Goal: Task Accomplishment & Management: Manage account settings

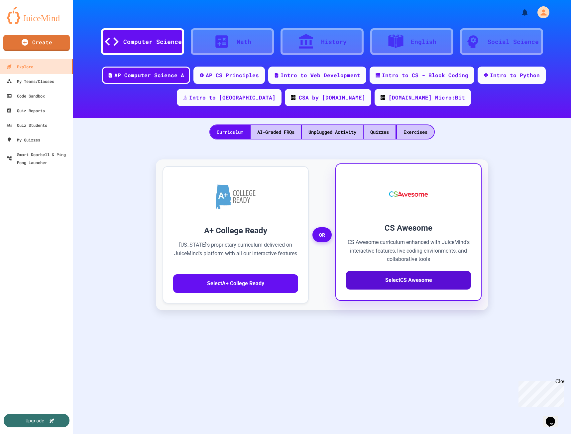
click at [382, 283] on button "Select CS Awesome" at bounding box center [408, 280] width 125 height 19
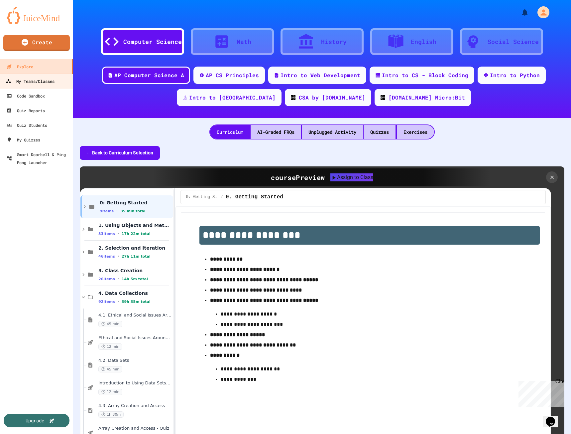
click at [35, 79] on div "My Teams/Classes" at bounding box center [30, 81] width 49 height 8
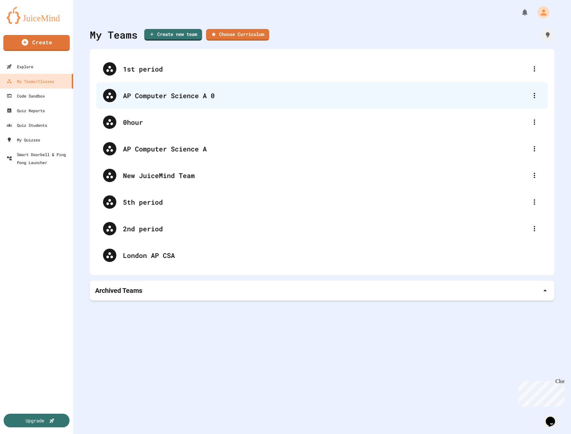
click at [159, 96] on div "AP Computer Science A 0" at bounding box center [325, 95] width 405 height 10
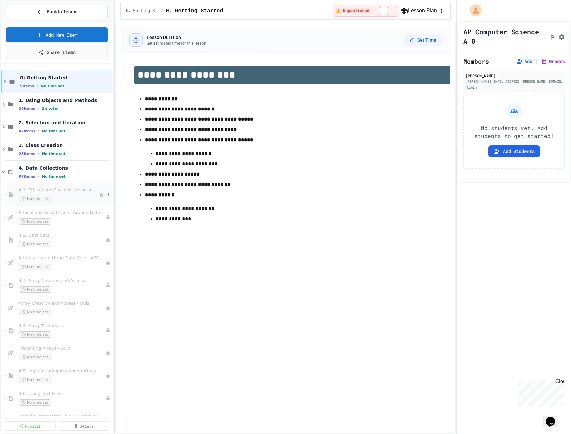
click at [32, 201] on span "No time set" at bounding box center [35, 199] width 33 height 6
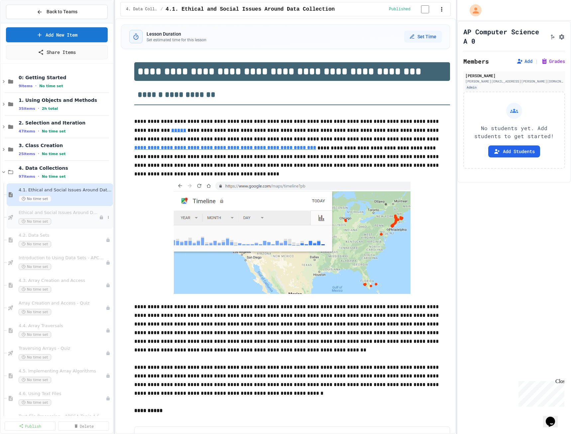
click at [33, 219] on span "No time set" at bounding box center [35, 221] width 33 height 6
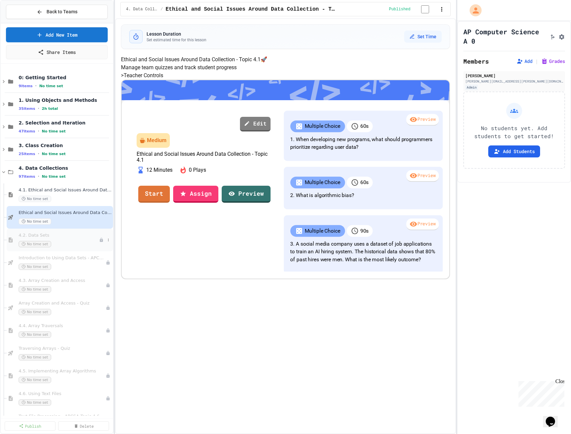
click at [59, 242] on div "No time set" at bounding box center [59, 244] width 80 height 6
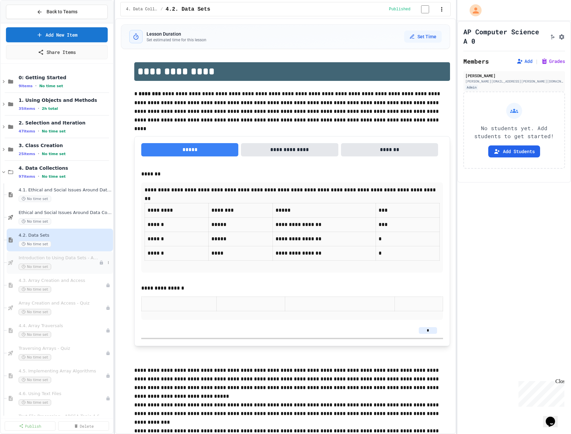
click at [70, 262] on div "Introduction to Using Data Sets - APCSA Topic 4.2 No time set" at bounding box center [59, 262] width 80 height 15
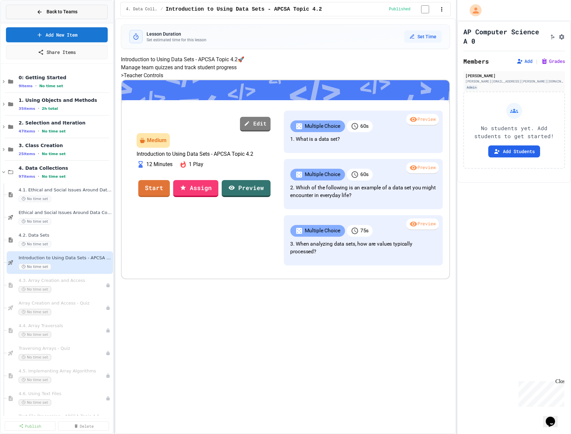
click at [44, 11] on div "Back to Teams" at bounding box center [57, 11] width 41 height 7
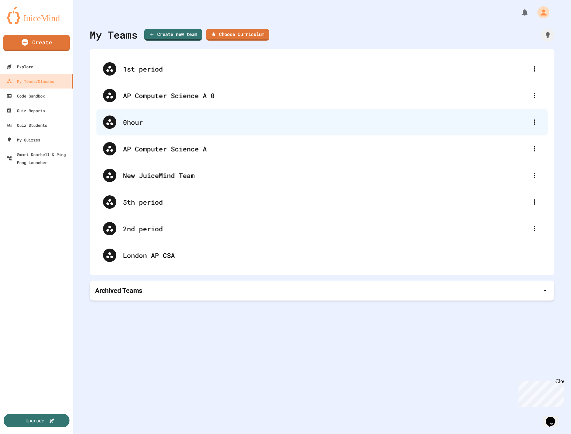
click at [145, 120] on div "0hour" at bounding box center [325, 122] width 405 height 10
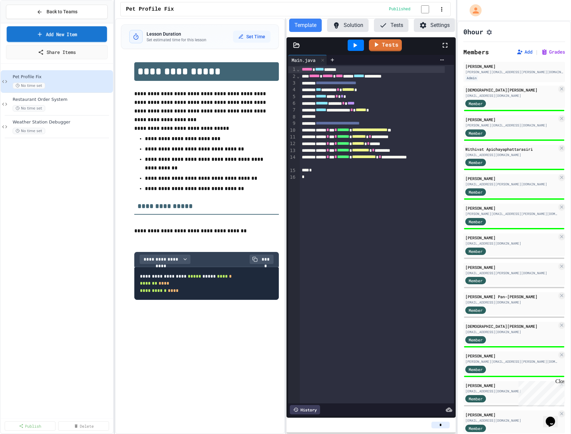
click at [45, 36] on link "Add New Item" at bounding box center [57, 34] width 100 height 16
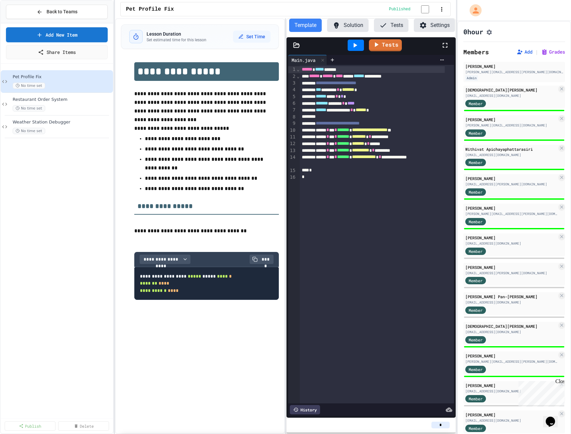
scroll to position [698, 0]
click at [54, 12] on span "Back to Teams" at bounding box center [62, 11] width 31 height 7
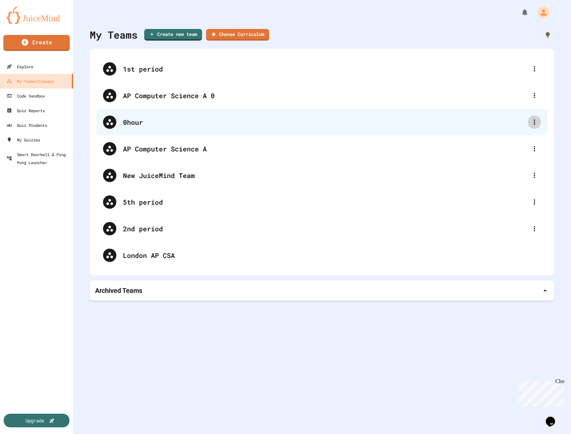
click at [534, 121] on div at bounding box center [534, 121] width 13 height 13
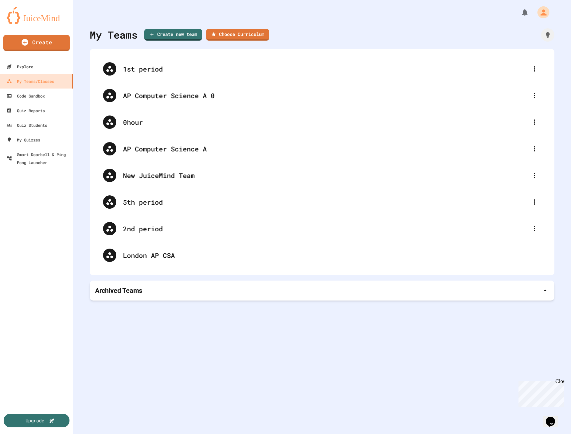
click at [131, 433] on div at bounding box center [285, 434] width 571 height 0
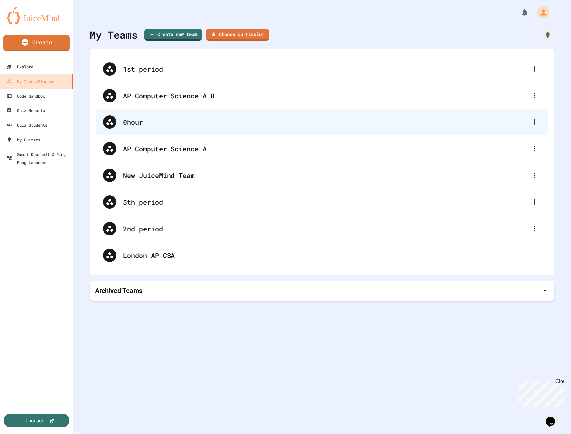
click at [141, 122] on div "0hour" at bounding box center [325, 122] width 405 height 10
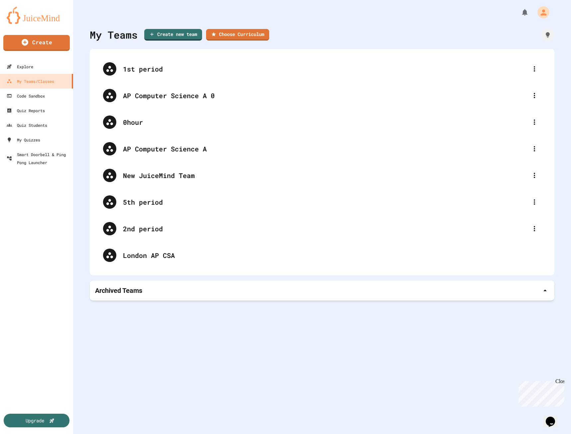
click at [38, 190] on div "Upgrade" at bounding box center [36, 302] width 73 height 264
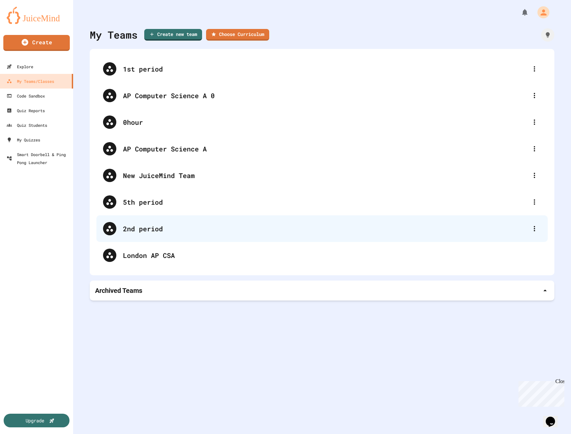
click at [141, 225] on div "2nd period" at bounding box center [325, 228] width 405 height 10
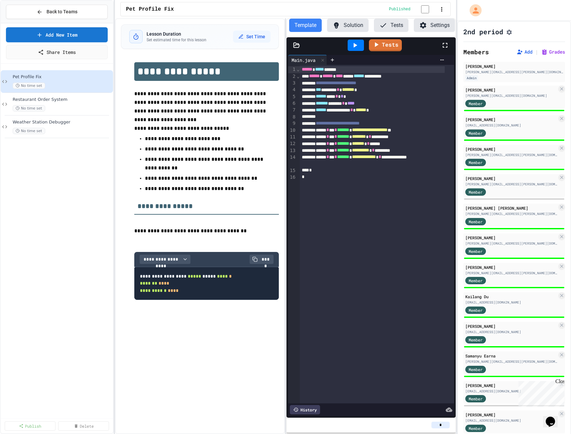
click at [441, 11] on icon "button" at bounding box center [442, 9] width 7 height 7
click at [67, 433] on div at bounding box center [285, 434] width 571 height 0
click at [41, 35] on icon at bounding box center [39, 34] width 7 height 7
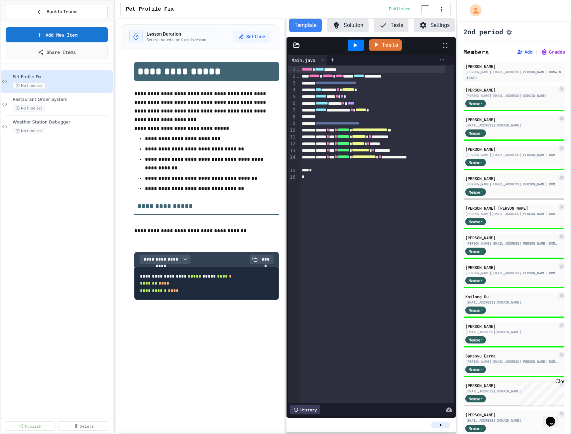
click at [68, 11] on span "Back to Teams" at bounding box center [62, 11] width 31 height 7
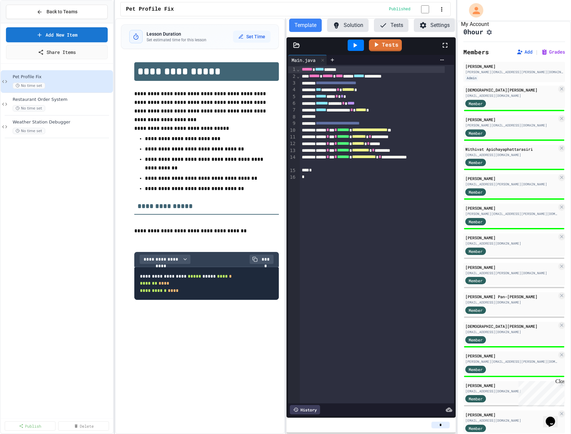
click at [479, 14] on icon "My Account" at bounding box center [476, 10] width 7 height 7
click at [154, 433] on div at bounding box center [285, 434] width 571 height 0
click at [59, 12] on span "Back to Teams" at bounding box center [62, 11] width 31 height 7
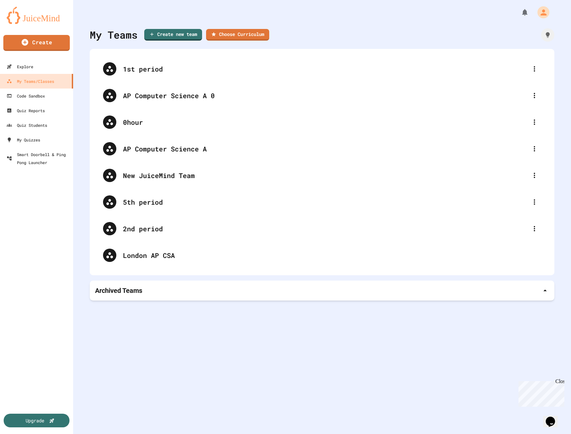
click at [33, 17] on img at bounding box center [37, 15] width 60 height 17
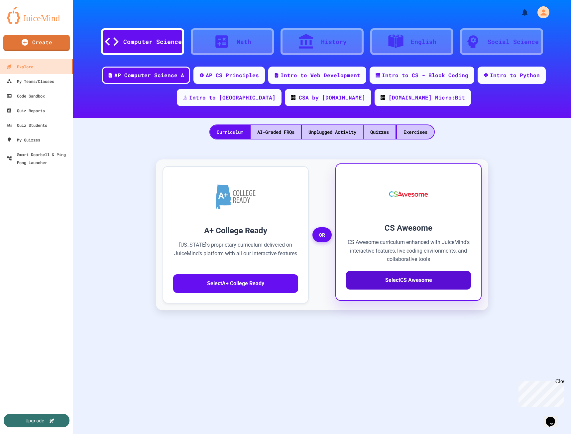
click at [404, 285] on button "Select CS Awesome" at bounding box center [408, 280] width 125 height 19
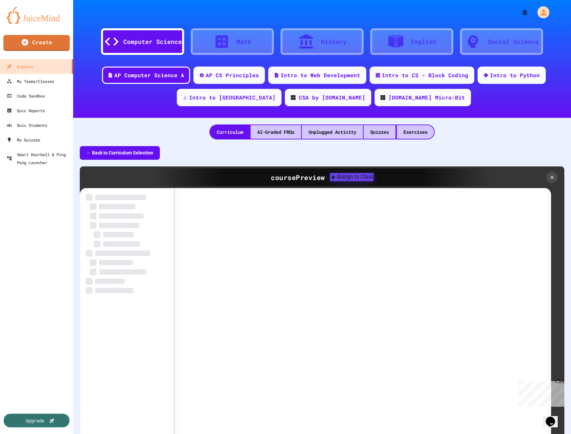
click at [330, 176] on icon at bounding box center [333, 177] width 7 height 7
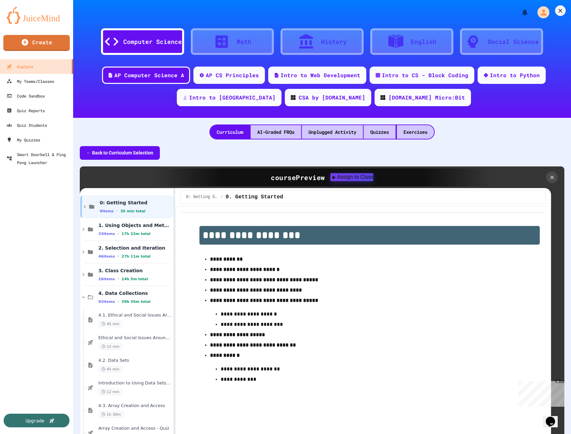
drag, startPoint x: 298, startPoint y: 223, endPoint x: 187, endPoint y: 222, distance: 110.7
type input "*****"
drag, startPoint x: 359, startPoint y: 174, endPoint x: 339, endPoint y: 177, distance: 20.2
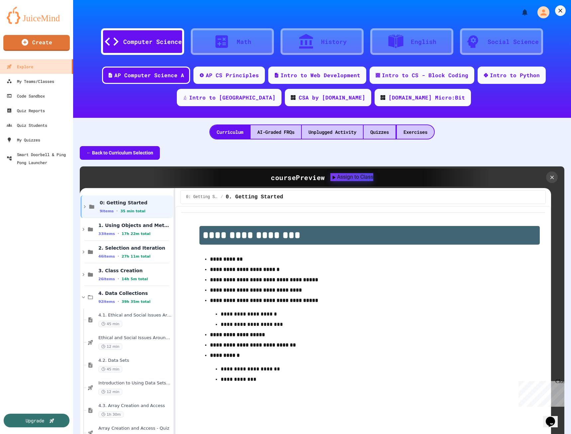
click at [557, 14] on icon at bounding box center [560, 10] width 7 height 7
click at [34, 235] on div "Upgrade" at bounding box center [36, 302] width 73 height 264
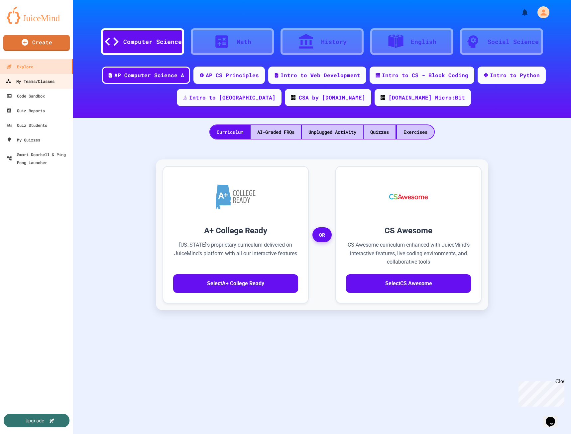
click at [41, 83] on div "My Teams/Classes" at bounding box center [30, 81] width 49 height 8
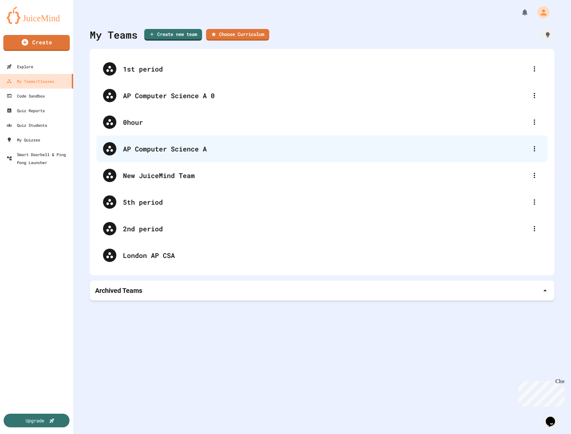
click at [203, 149] on div "AP Computer Science A" at bounding box center [325, 149] width 405 height 10
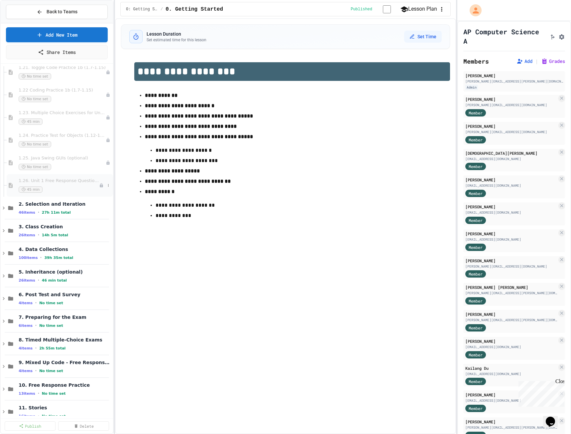
scroll to position [676, 0]
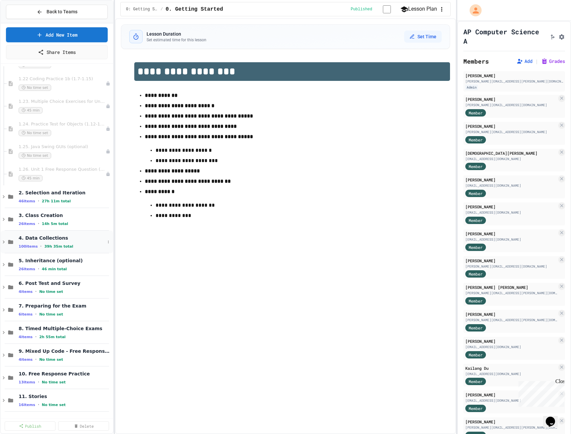
click at [4, 242] on icon at bounding box center [4, 241] width 2 height 3
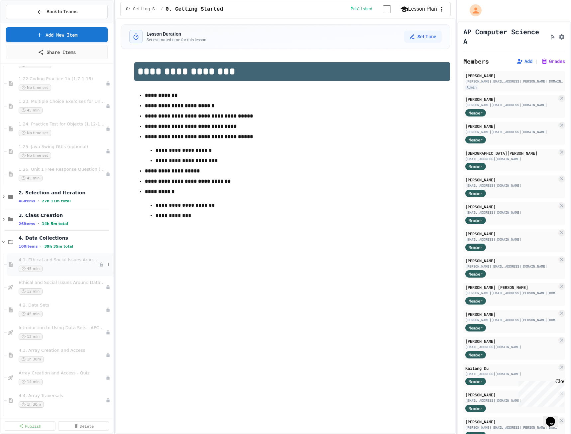
click at [73, 269] on div "45 min" at bounding box center [59, 268] width 80 height 6
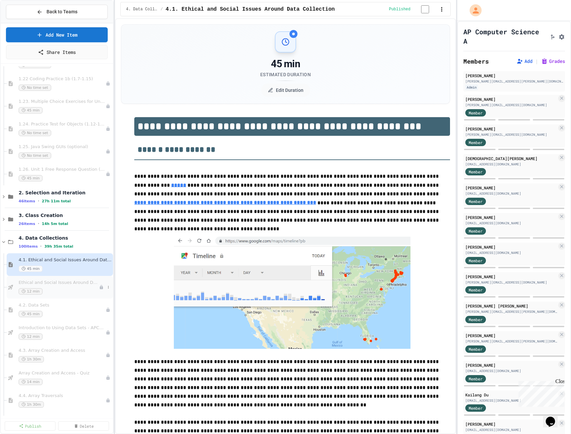
click at [62, 290] on div "12 min" at bounding box center [59, 291] width 80 height 6
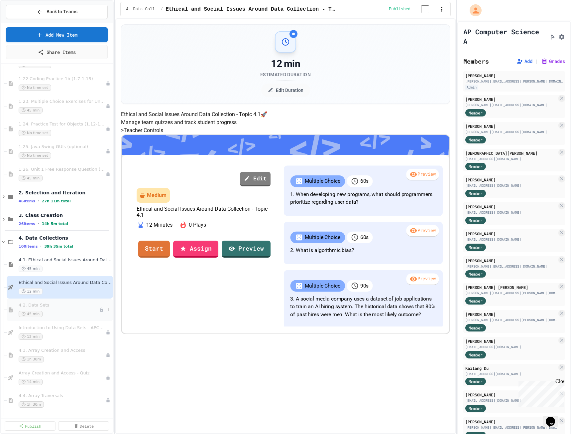
click at [64, 311] on div "45 min" at bounding box center [59, 314] width 80 height 6
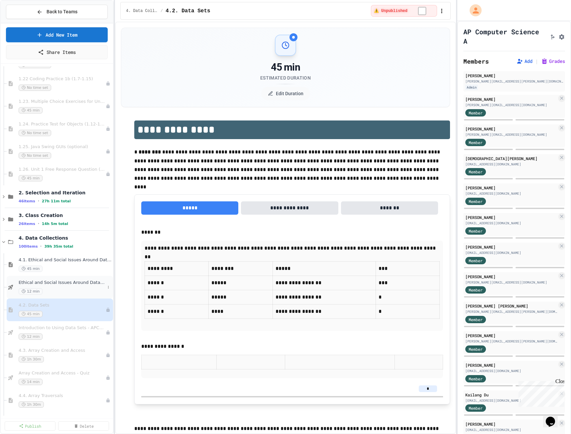
click at [64, 280] on span "Ethical and Social Issues Around Data Collection - Topic 4.1" at bounding box center [62, 283] width 86 height 6
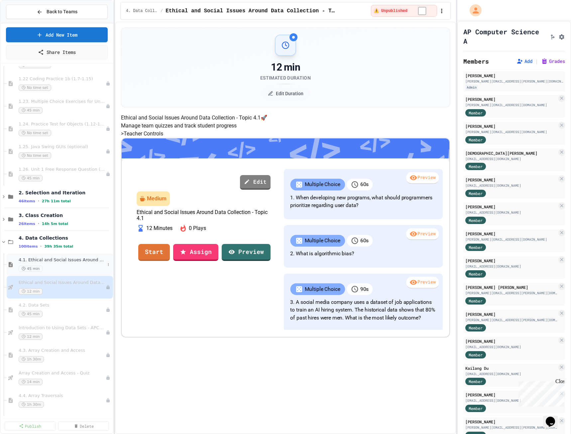
click at [60, 265] on div "45 min" at bounding box center [62, 268] width 86 height 6
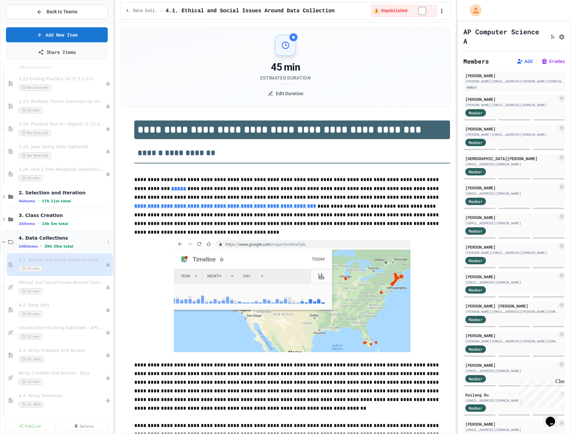
click at [73, 245] on div "100 items • 39h 35m total" at bounding box center [62, 245] width 86 height 5
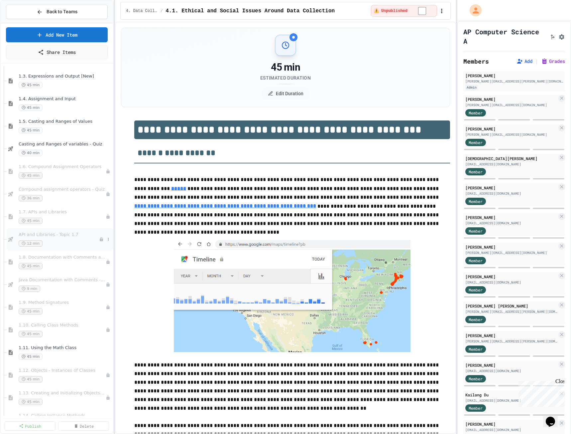
scroll to position [170, 0]
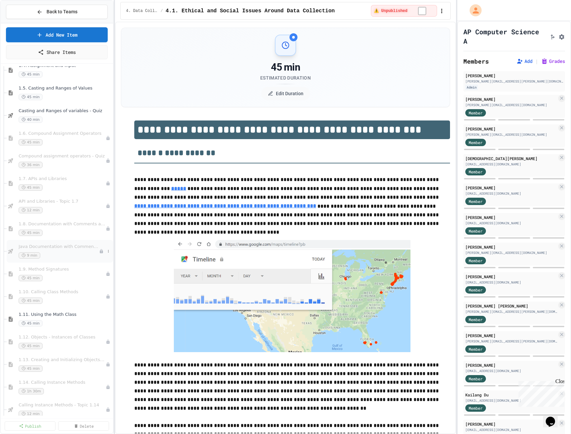
click at [83, 259] on div "Java Documentation with Comments - Topic 1.8 9 min" at bounding box center [60, 251] width 106 height 23
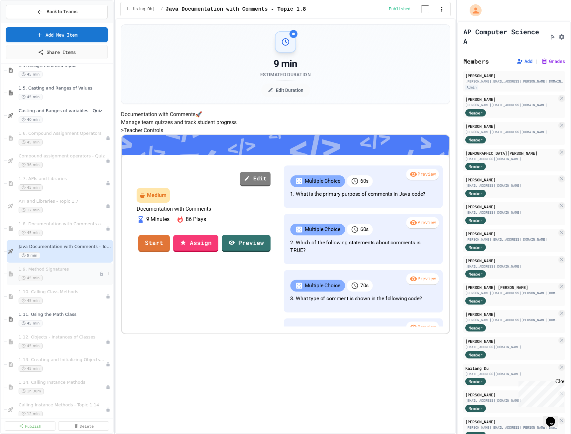
click at [48, 273] on div "1.9. Method Signatures 45 min" at bounding box center [59, 273] width 80 height 15
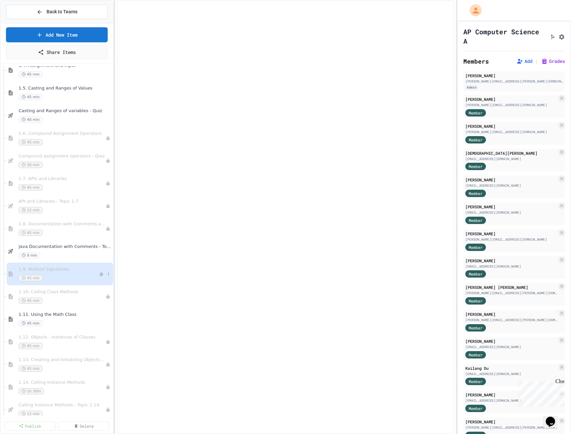
select select "***"
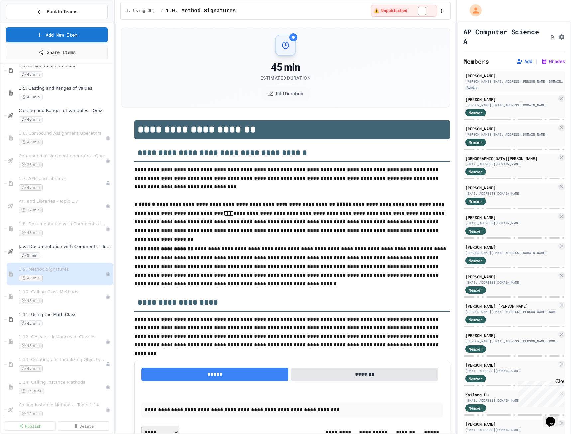
scroll to position [588, 0]
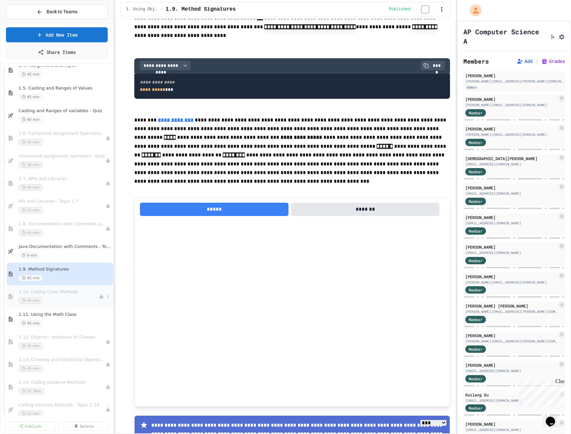
click at [49, 295] on div "1.10. Calling Class Methods 45 min" at bounding box center [59, 296] width 80 height 15
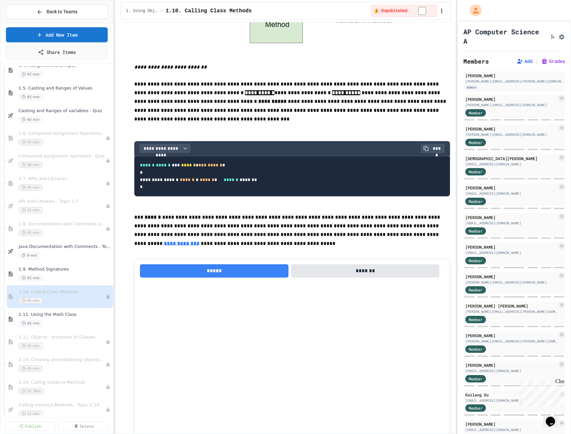
scroll to position [582, 0]
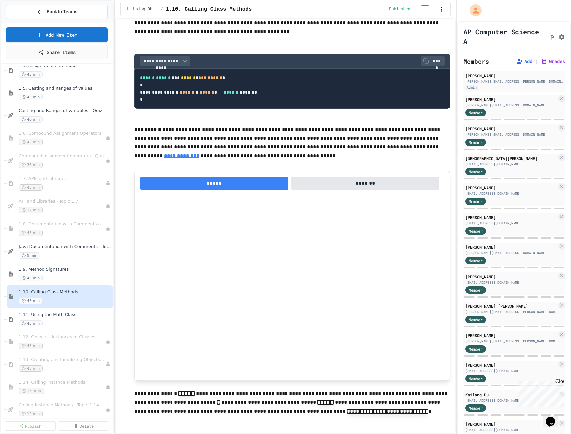
click at [548, 58] on div "Add | Grades" at bounding box center [539, 61] width 51 height 8
click at [548, 62] on button "Grades" at bounding box center [553, 61] width 24 height 7
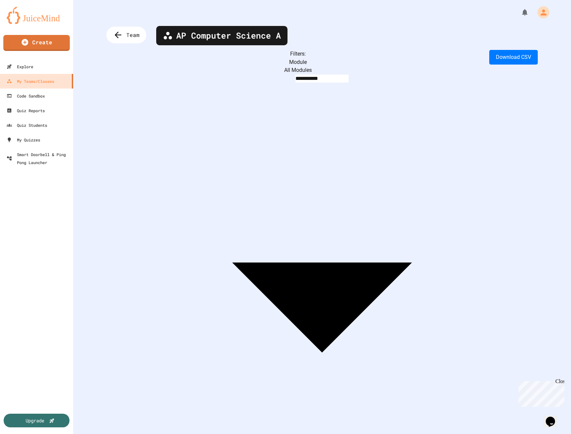
click at [240, 39] on span "AP Computer Science A" at bounding box center [228, 35] width 105 height 13
click at [230, 60] on body "**********" at bounding box center [285, 217] width 571 height 434
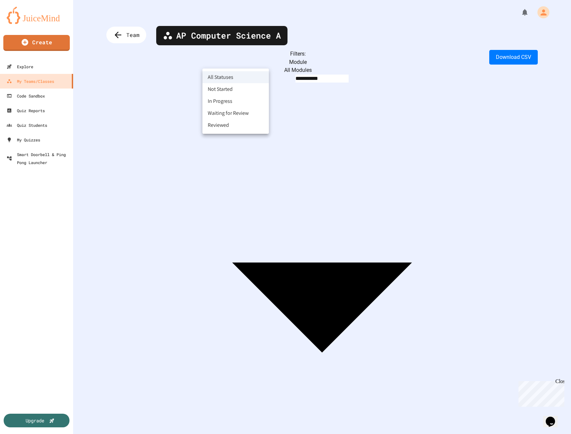
click at [120, 36] on div at bounding box center [285, 217] width 571 height 434
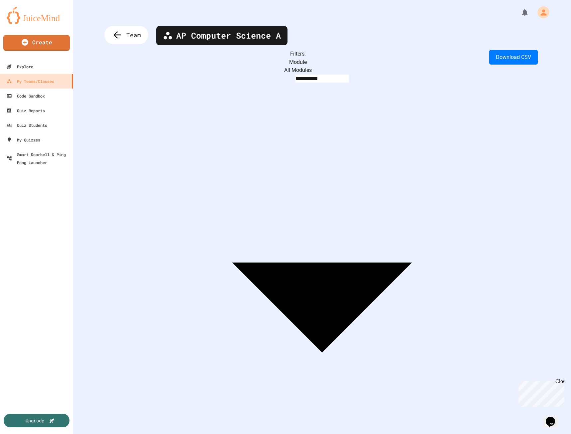
click at [115, 33] on icon at bounding box center [117, 35] width 11 height 11
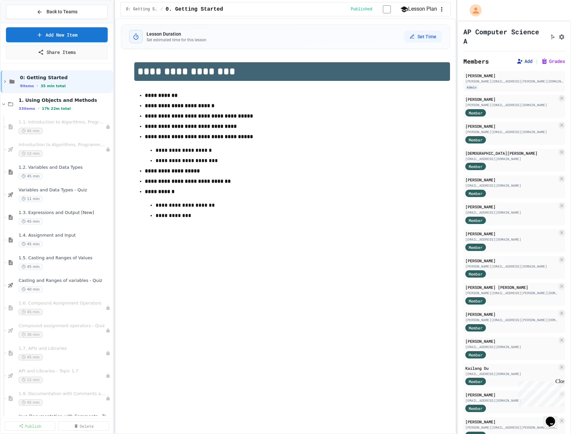
click at [517, 61] on button "Add" at bounding box center [525, 61] width 16 height 7
drag, startPoint x: 206, startPoint y: 217, endPoint x: 364, endPoint y: 226, distance: 158.2
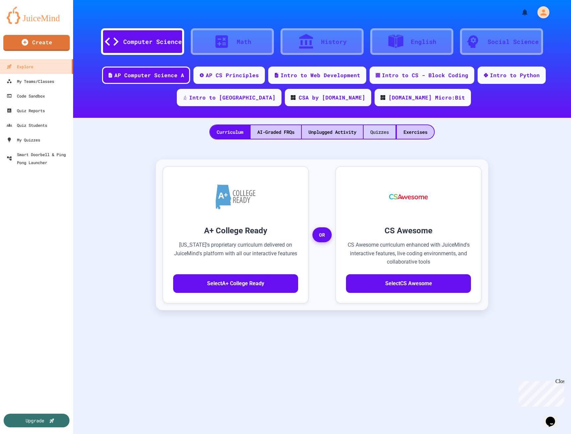
click at [373, 129] on div "Quizzes" at bounding box center [380, 132] width 32 height 14
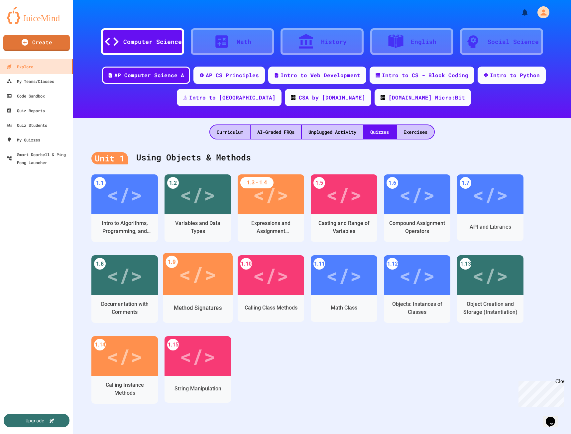
click at [210, 284] on div "</>" at bounding box center [198, 274] width 38 height 32
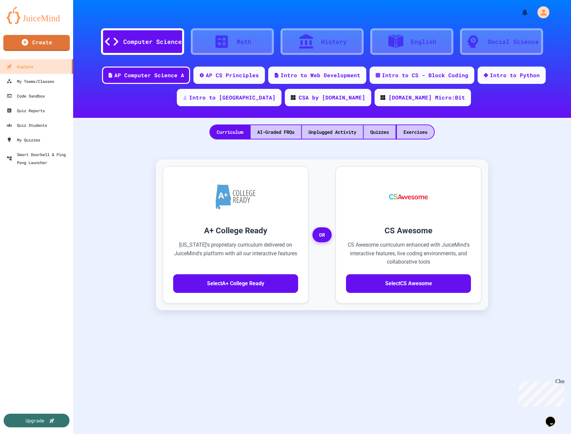
scroll to position [18, 0]
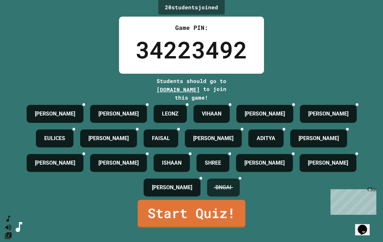
click at [240, 179] on icon at bounding box center [240, 179] width 0 height 0
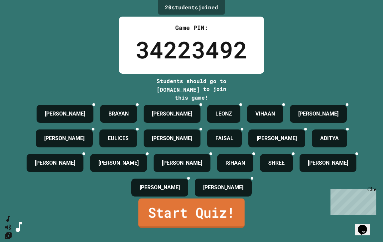
click at [190, 228] on link "Start Quiz!" at bounding box center [191, 213] width 106 height 29
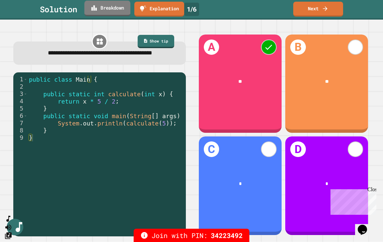
click at [112, 7] on link "Breakdown" at bounding box center [107, 9] width 46 height 16
click at [308, 8] on link "Next" at bounding box center [318, 9] width 50 height 16
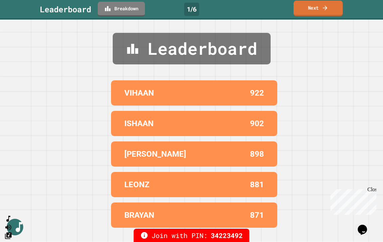
click at [309, 9] on link "Next" at bounding box center [318, 9] width 49 height 16
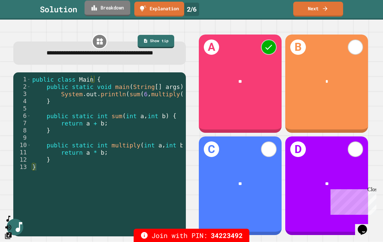
click at [97, 6] on icon at bounding box center [94, 7] width 6 height 7
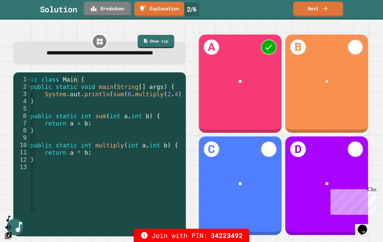
scroll to position [0, 24]
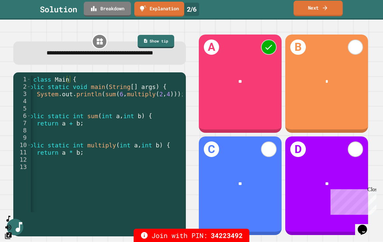
click at [322, 13] on link "Next" at bounding box center [318, 9] width 49 height 16
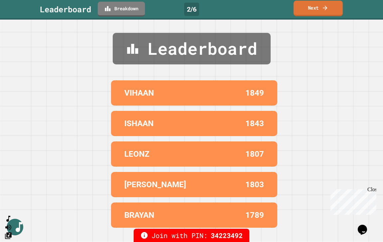
click at [322, 13] on link "Next" at bounding box center [318, 9] width 49 height 16
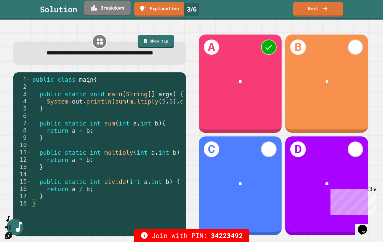
click at [102, 7] on link "Breakdown" at bounding box center [107, 9] width 47 height 16
click at [310, 9] on link "Next" at bounding box center [318, 9] width 48 height 16
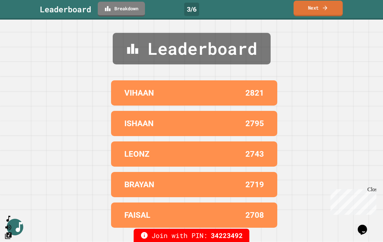
click at [311, 6] on link "Next" at bounding box center [318, 9] width 49 height 16
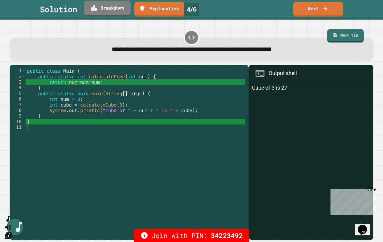
click at [112, 8] on link "Breakdown" at bounding box center [107, 9] width 47 height 16
click at [326, 10] on icon at bounding box center [325, 7] width 6 height 7
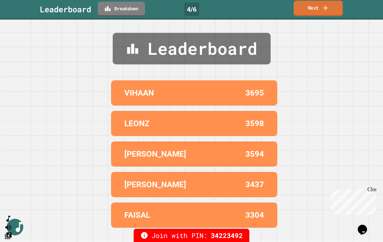
click at [326, 10] on icon at bounding box center [325, 7] width 7 height 7
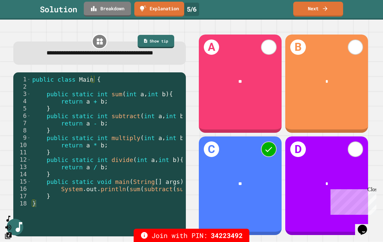
click at [138, 90] on div "public class Main { public static int sum ( int a , int b ) { return a + b ; } …" at bounding box center [170, 149] width 279 height 146
click at [238, 153] on div "C **" at bounding box center [240, 186] width 83 height 98
click at [114, 7] on link "Breakdown" at bounding box center [107, 9] width 46 height 16
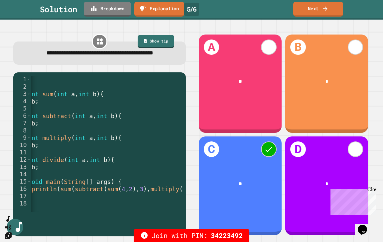
scroll to position [0, 46]
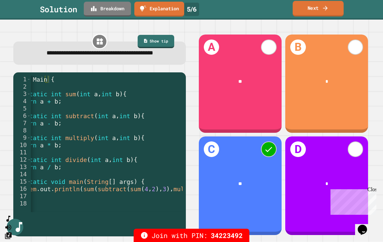
click at [314, 7] on link "Next" at bounding box center [318, 9] width 51 height 16
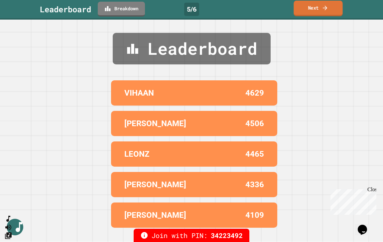
click at [302, 6] on link "Next" at bounding box center [318, 9] width 49 height 16
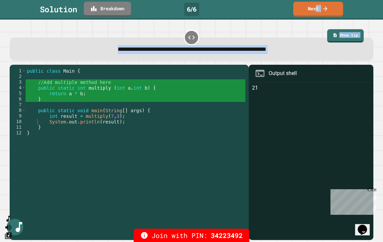
drag, startPoint x: 315, startPoint y: 11, endPoint x: 99, endPoint y: 67, distance: 222.7
click at [103, 108] on div "**********" at bounding box center [191, 121] width 383 height 242
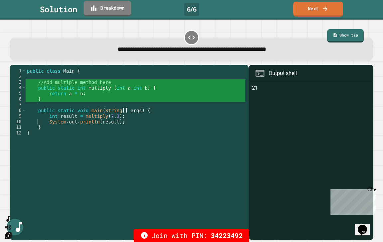
click at [111, 7] on link "Breakdown" at bounding box center [108, 9] width 48 height 16
click at [310, 7] on link "Next" at bounding box center [318, 9] width 49 height 16
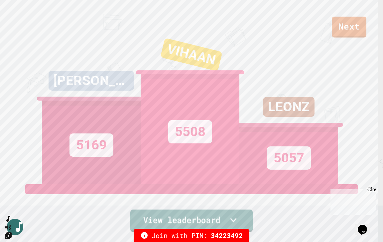
click at [234, 220] on icon at bounding box center [233, 220] width 13 height 14
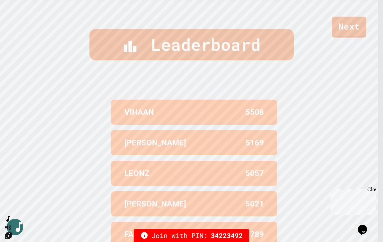
scroll to position [273, 0]
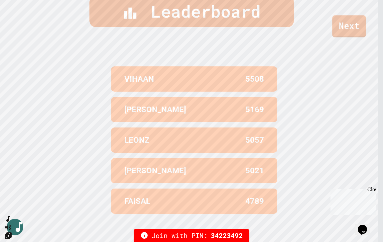
click at [350, 23] on link "Next" at bounding box center [349, 26] width 34 height 22
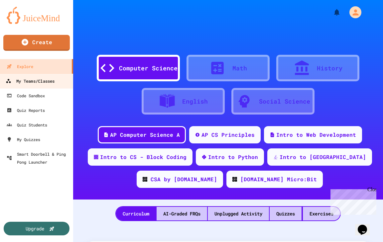
drag, startPoint x: 27, startPoint y: 83, endPoint x: 33, endPoint y: 83, distance: 6.0
click at [27, 83] on div "My Teams/Classes" at bounding box center [30, 81] width 49 height 8
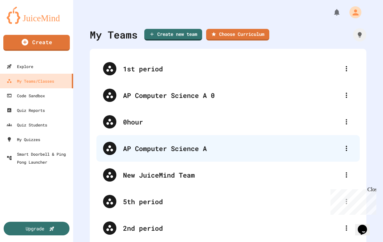
click at [184, 147] on div "AP Computer Science A" at bounding box center [231, 149] width 217 height 10
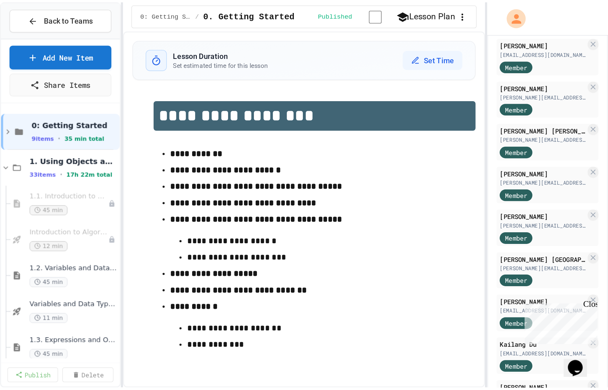
scroll to position [140, 0]
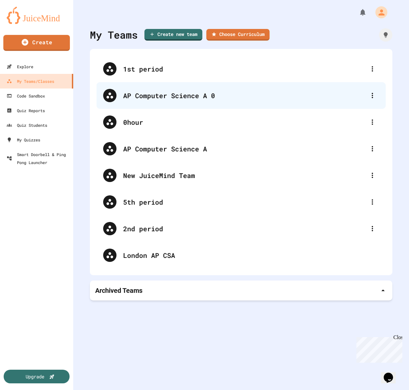
click at [168, 101] on div "AP Computer Science A 0" at bounding box center [240, 95] width 289 height 27
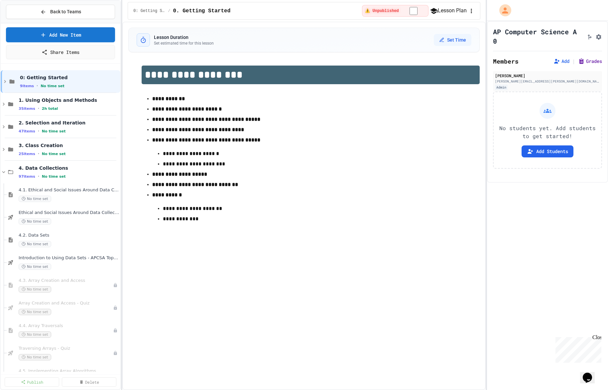
click at [571, 62] on button "Grades" at bounding box center [590, 61] width 24 height 7
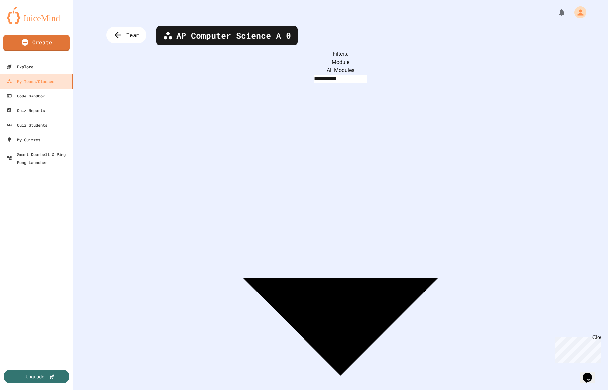
click at [221, 41] on span "AP Computer Science A 0" at bounding box center [233, 35] width 115 height 13
click at [122, 40] on icon at bounding box center [117, 35] width 11 height 11
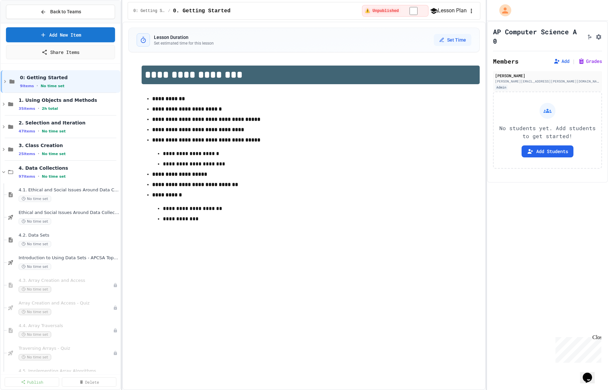
click at [175, 103] on ul "**********" at bounding box center [311, 158] width 338 height 130
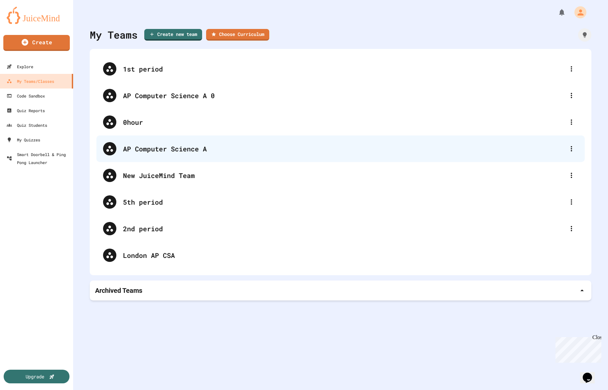
click at [137, 149] on div "AP Computer Science A" at bounding box center [344, 149] width 442 height 10
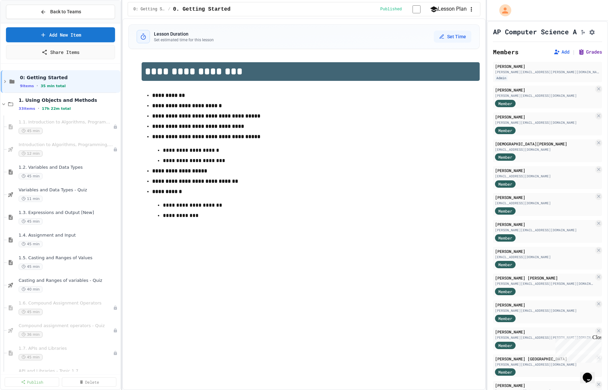
click at [571, 55] on button "Grades" at bounding box center [590, 52] width 24 height 7
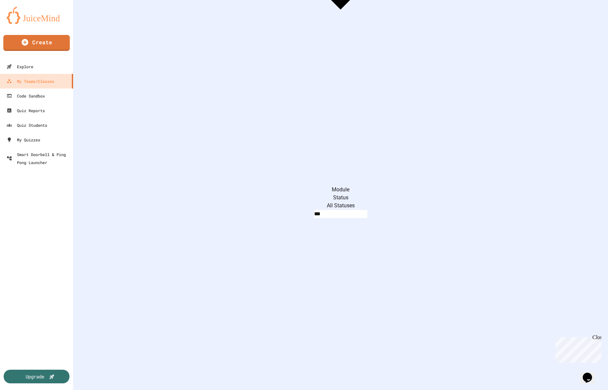
scroll to position [399, 0]
